Goal: Task Accomplishment & Management: Use online tool/utility

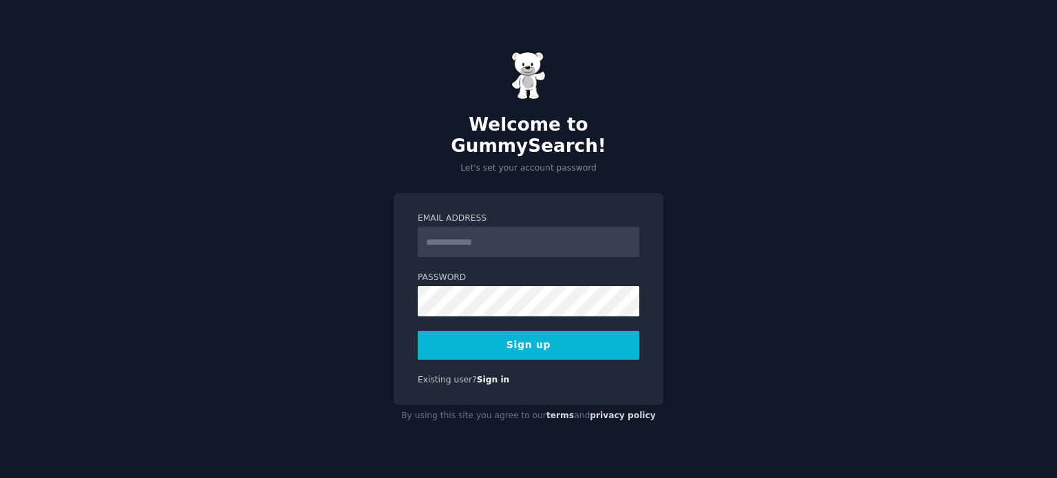
click at [490, 239] on input "Email Address" at bounding box center [529, 242] width 222 height 30
type input "**********"
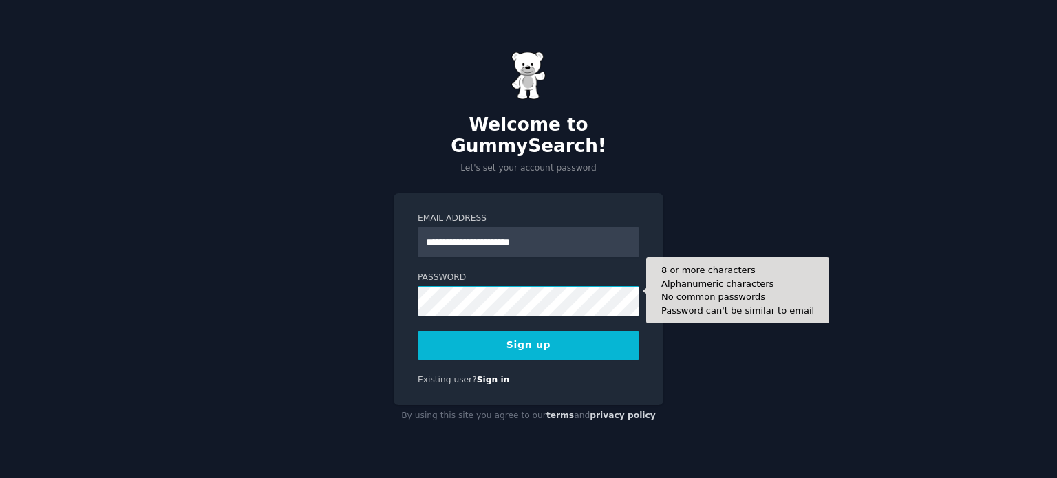
click at [418, 331] on button "Sign up" at bounding box center [529, 345] width 222 height 29
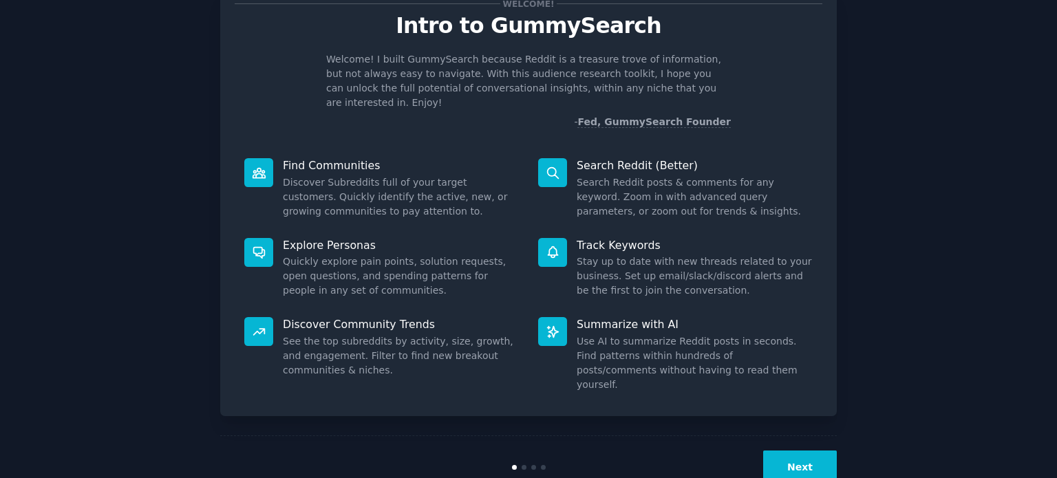
scroll to position [60, 0]
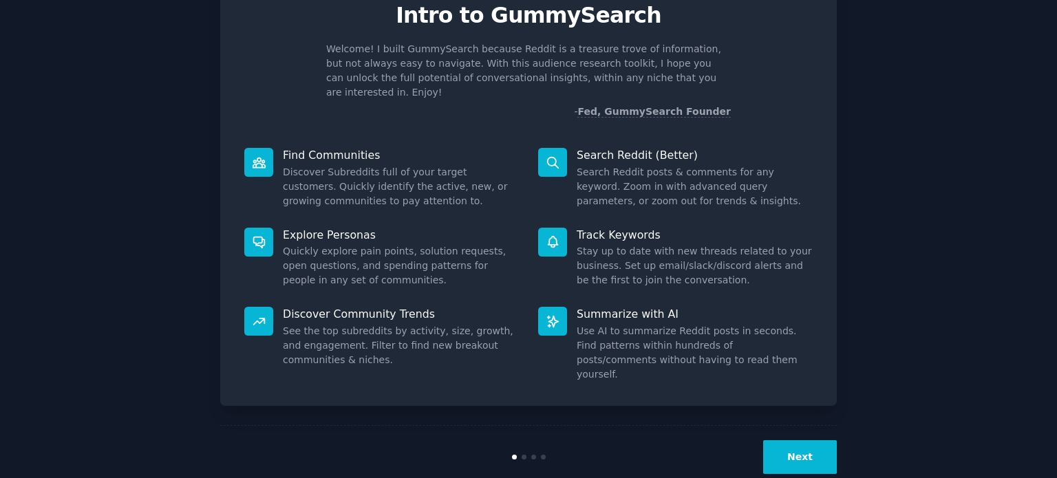
click at [807, 440] on button "Next" at bounding box center [800, 457] width 74 height 34
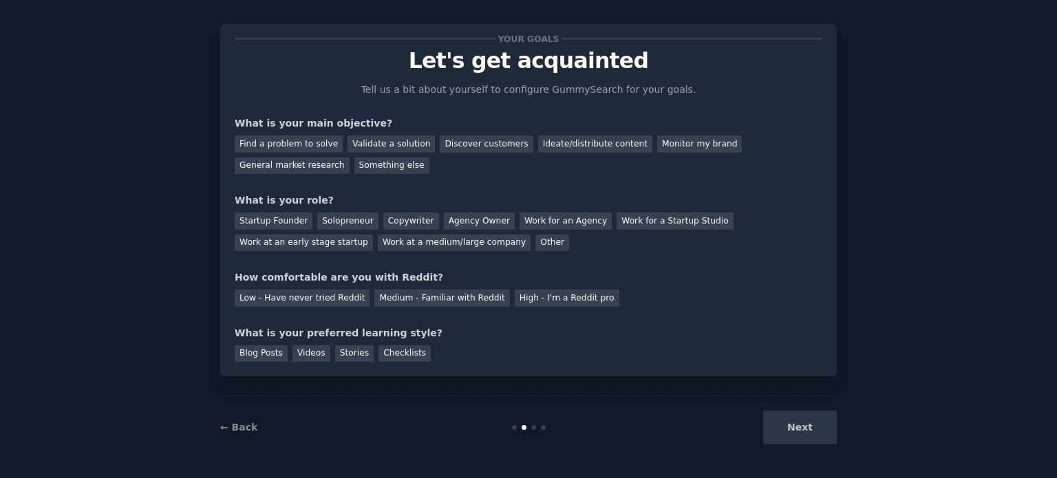
scroll to position [14, 0]
click at [807, 440] on div "Next" at bounding box center [734, 428] width 206 height 34
click at [306, 142] on div "Find a problem to solve" at bounding box center [289, 144] width 108 height 17
click at [348, 149] on div "Validate a solution" at bounding box center [390, 144] width 87 height 17
drag, startPoint x: 348, startPoint y: 149, endPoint x: 322, endPoint y: 141, distance: 27.2
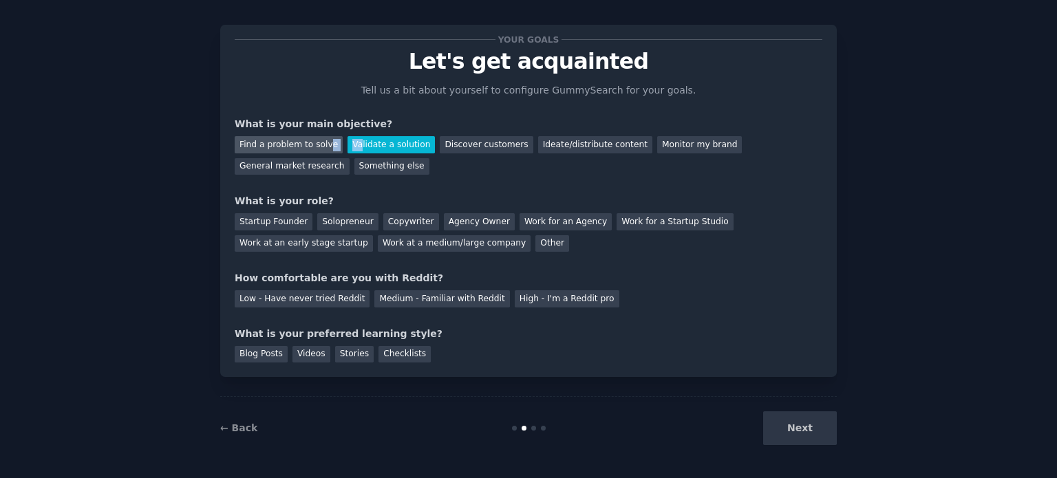
click at [322, 141] on div "Find a problem to solve Validate a solution Discover customers Ideate/distribut…" at bounding box center [529, 152] width 588 height 43
click at [322, 141] on div "Find a problem to solve" at bounding box center [289, 144] width 108 height 17
click at [320, 217] on div "Solopreneur" at bounding box center [347, 221] width 61 height 17
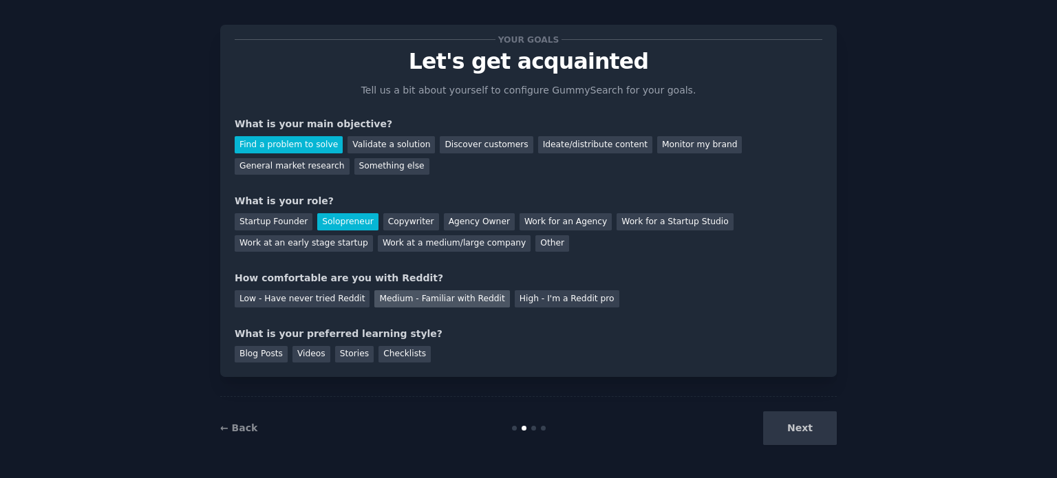
click at [462, 295] on div "Medium - Familiar with Reddit" at bounding box center [441, 298] width 135 height 17
click at [297, 354] on div "Videos" at bounding box center [311, 354] width 38 height 17
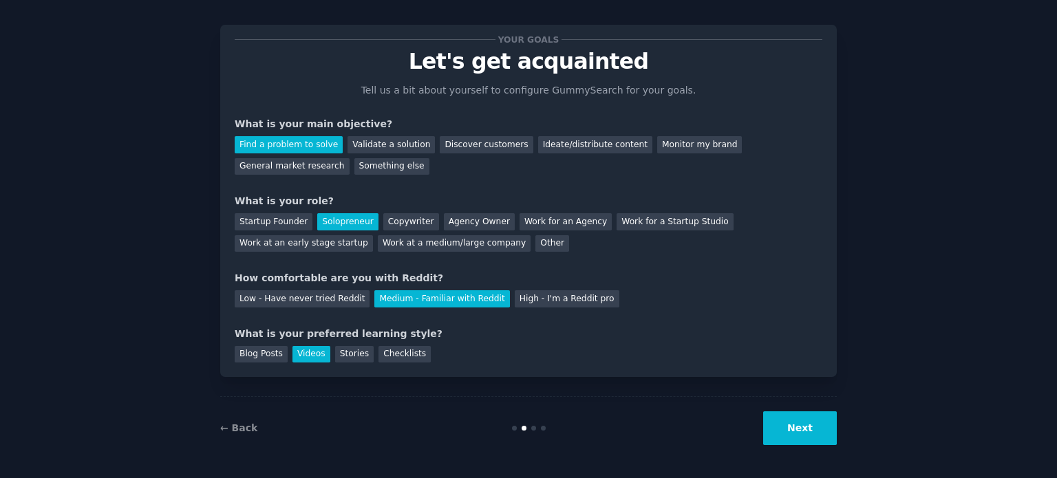
click at [817, 440] on button "Next" at bounding box center [800, 428] width 74 height 34
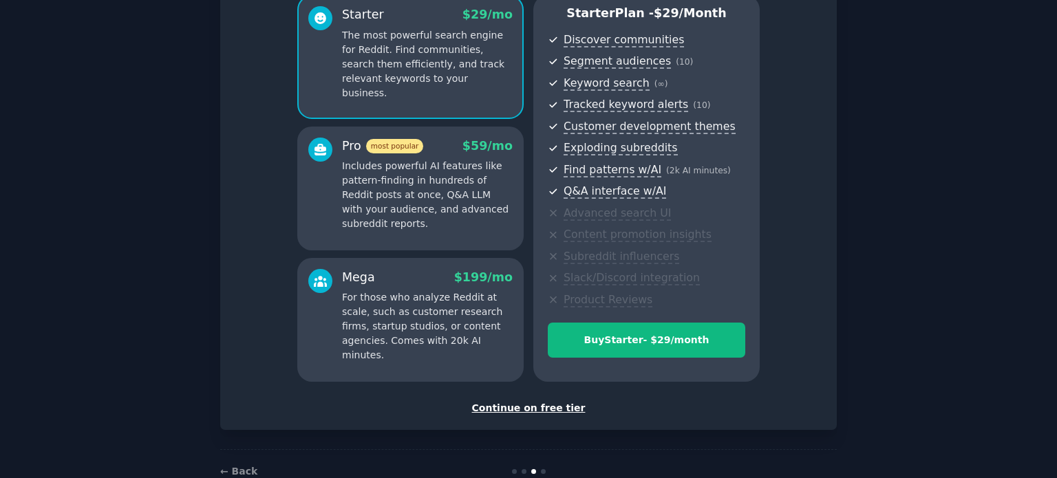
scroll to position [130, 0]
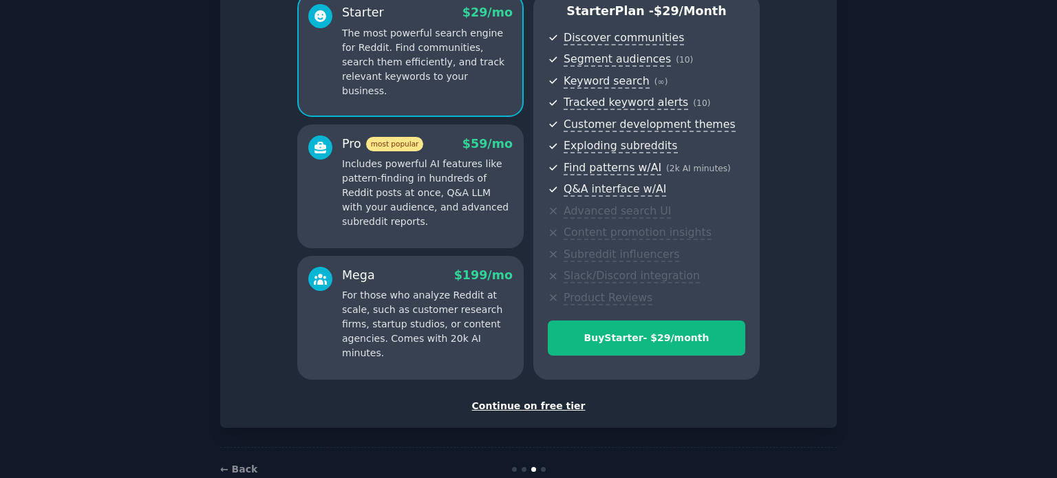
click at [516, 401] on div "Continue on free tier" at bounding box center [529, 406] width 588 height 14
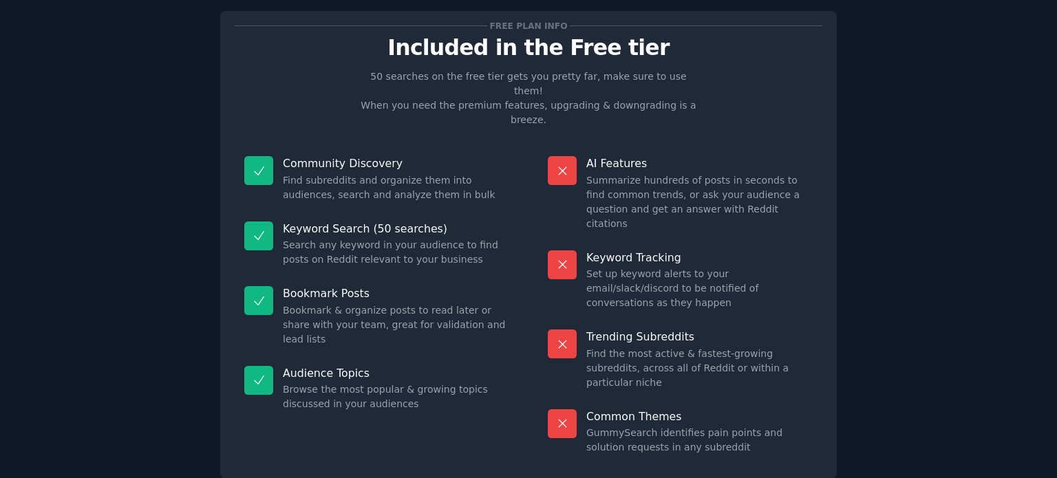
scroll to position [32, 0]
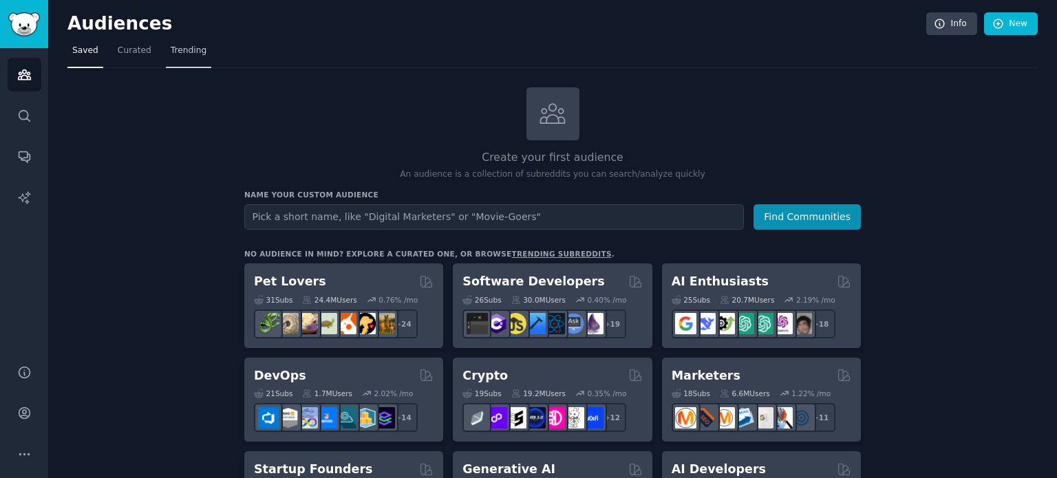
click at [173, 62] on link "Trending" at bounding box center [188, 54] width 45 height 28
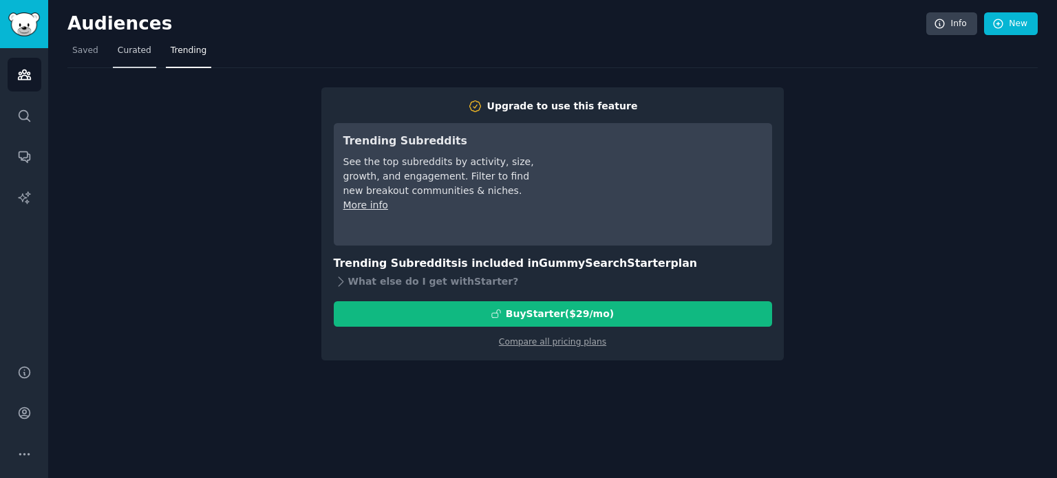
click at [113, 47] on link "Curated" at bounding box center [134, 54] width 43 height 28
